Goal: Task Accomplishment & Management: Manage account settings

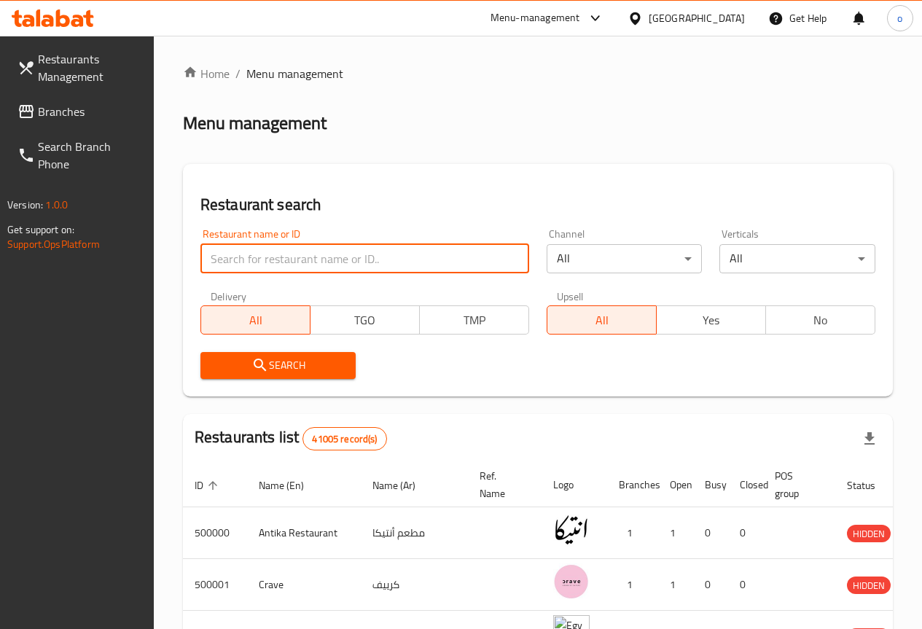
click at [287, 269] on input "search" at bounding box center [365, 258] width 329 height 29
click at [79, 63] on span "Restaurants Management" at bounding box center [90, 67] width 104 height 35
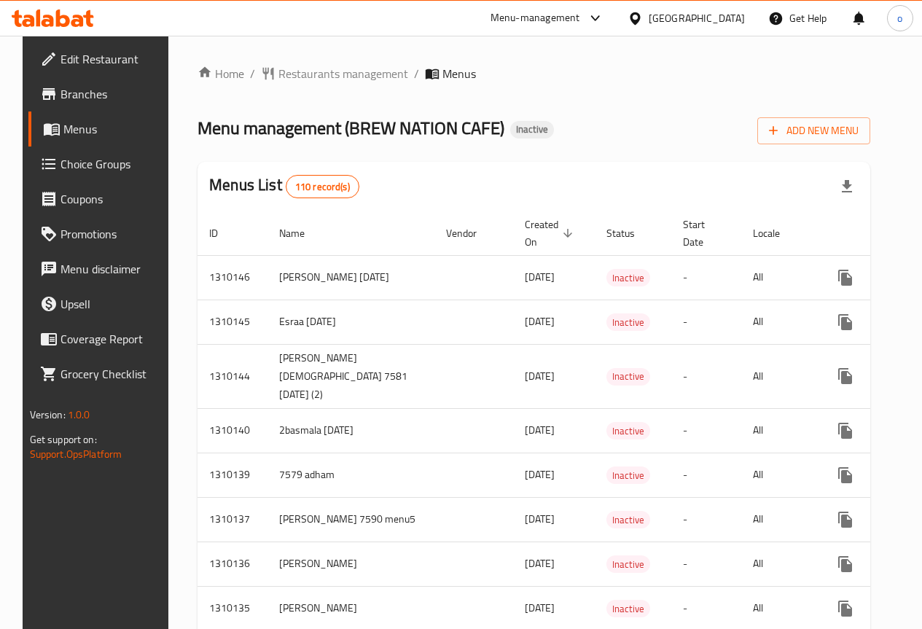
click at [66, 68] on span "Edit Restaurant" at bounding box center [113, 59] width 104 height 18
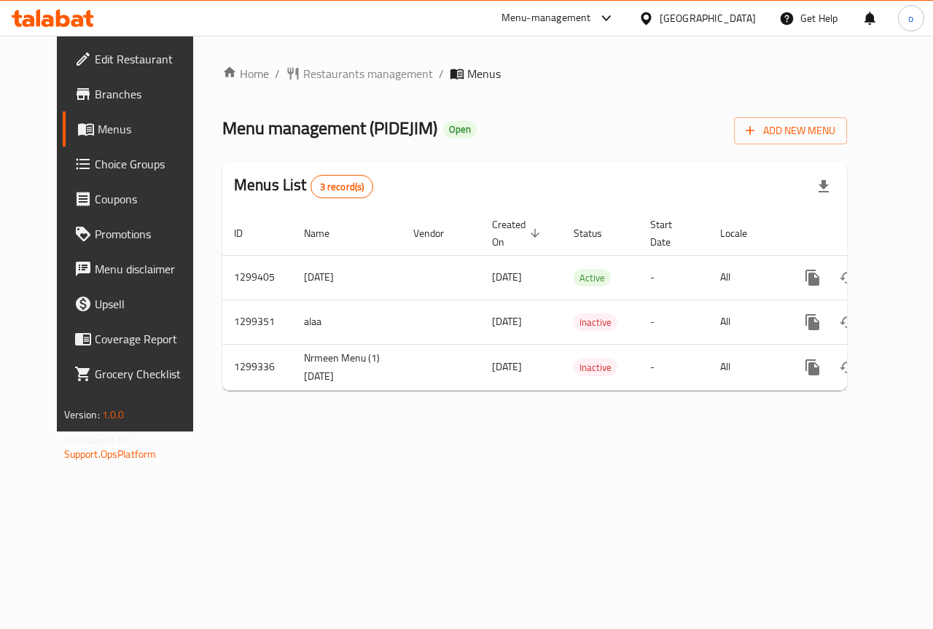
click at [98, 128] on span "Menus" at bounding box center [150, 129] width 104 height 18
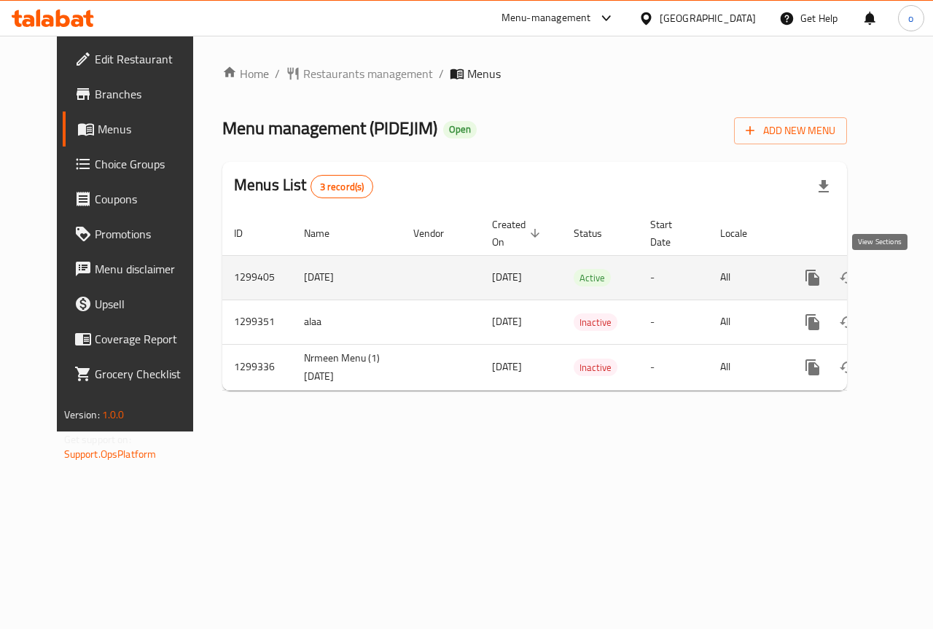
click at [909, 276] on icon "enhanced table" at bounding box center [918, 278] width 18 height 18
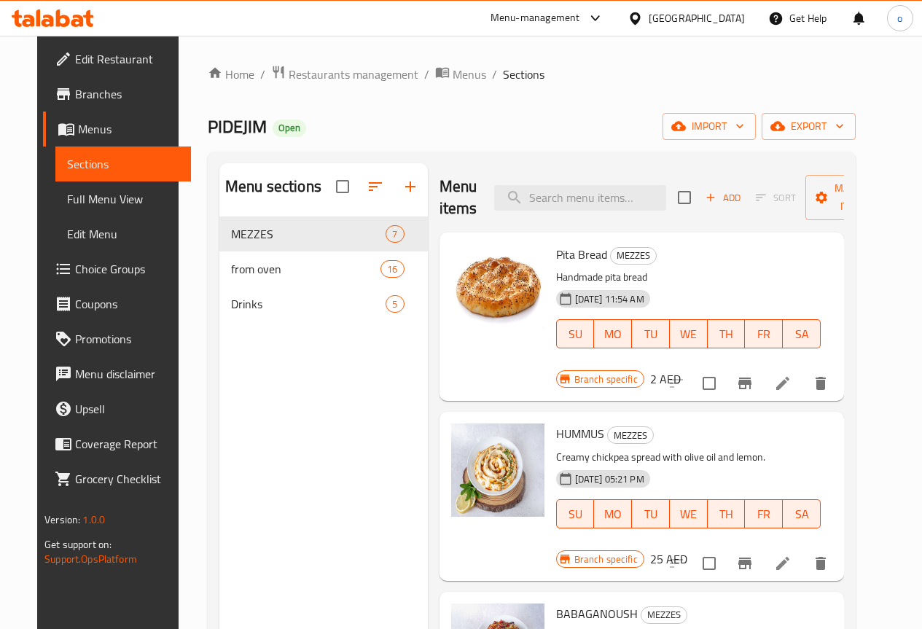
click at [78, 133] on span "Menus" at bounding box center [128, 129] width 101 height 18
